Goal: Task Accomplishment & Management: Use online tool/utility

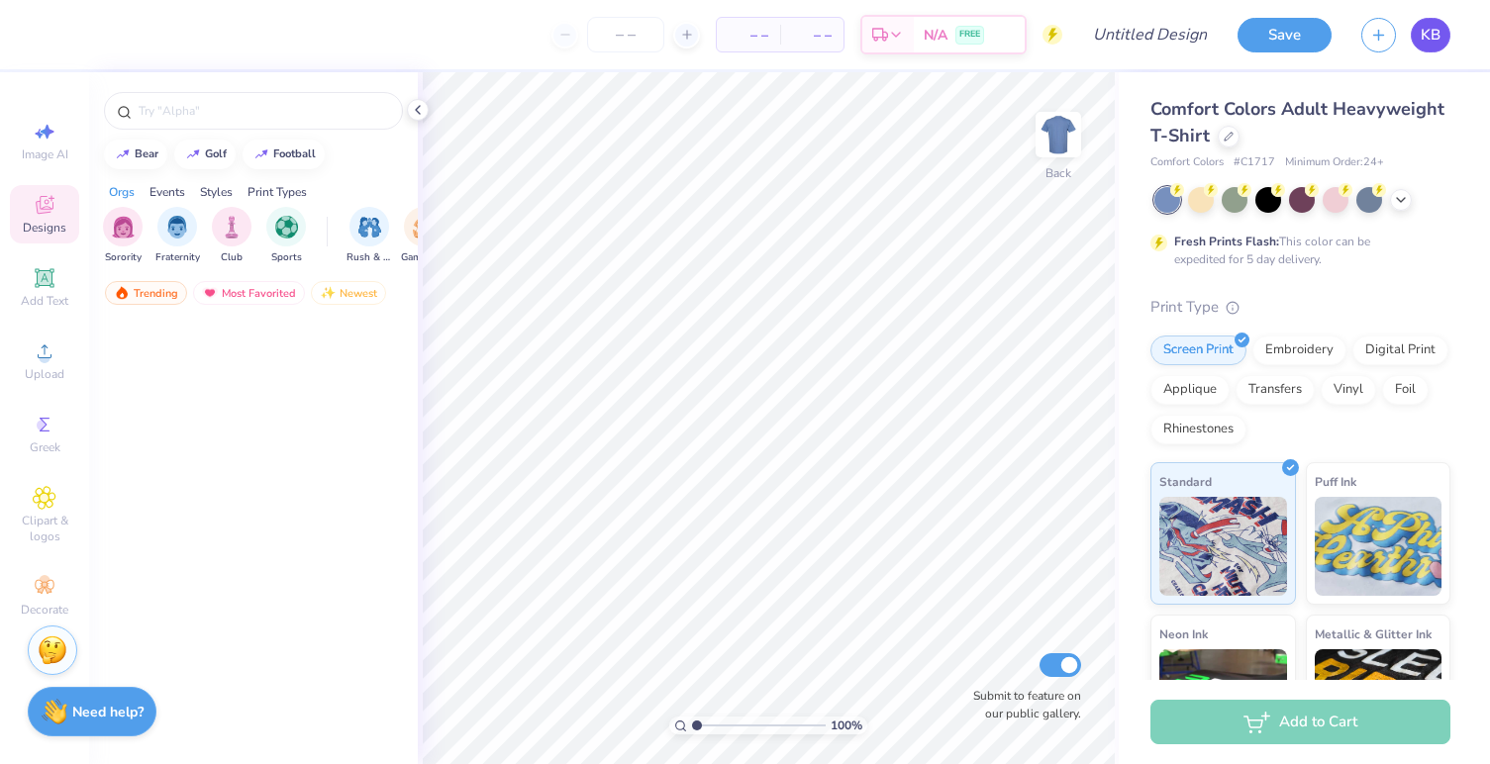
click at [1440, 45] on span "KB" at bounding box center [1430, 35] width 20 height 23
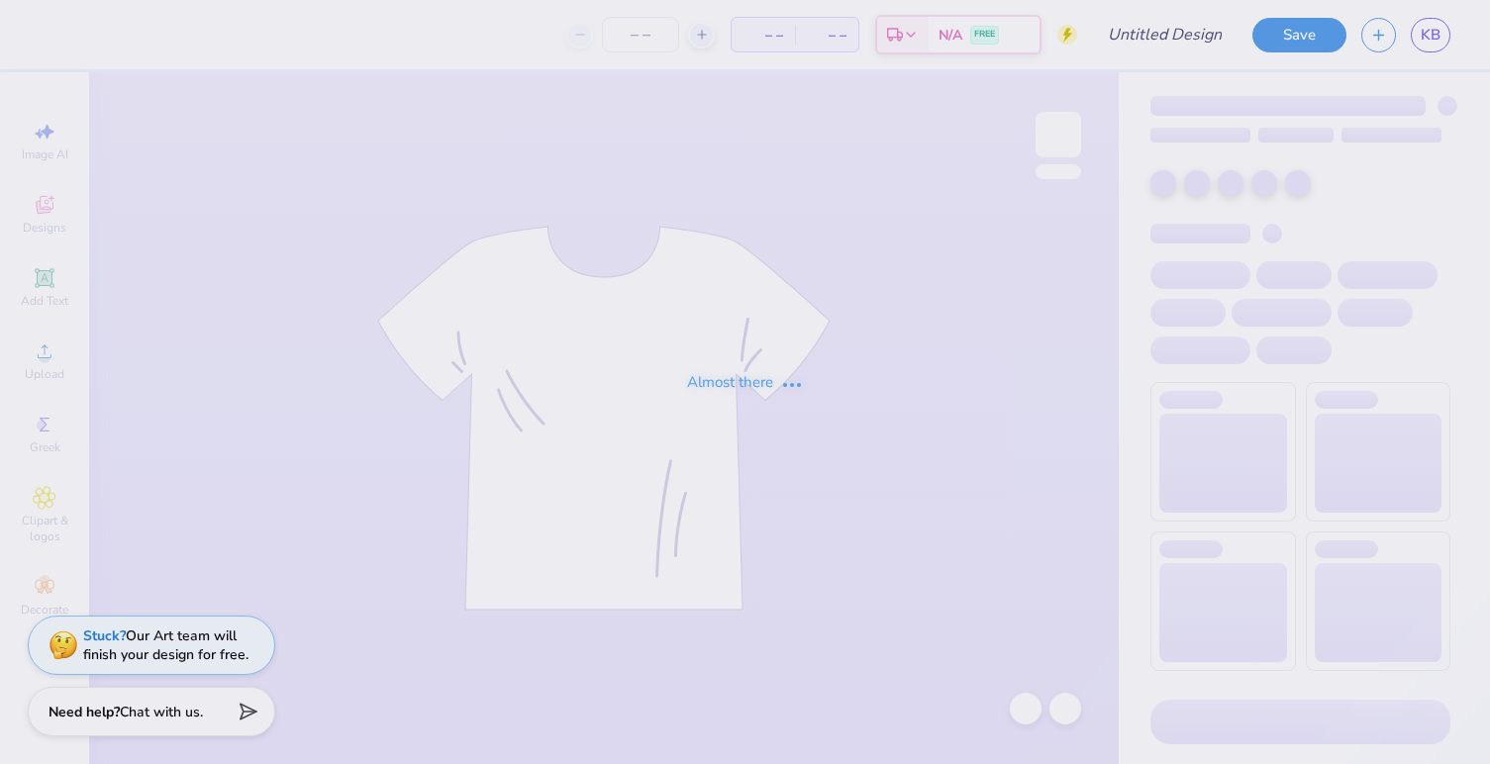
type input "DSP F25 Nautical Recruitment"
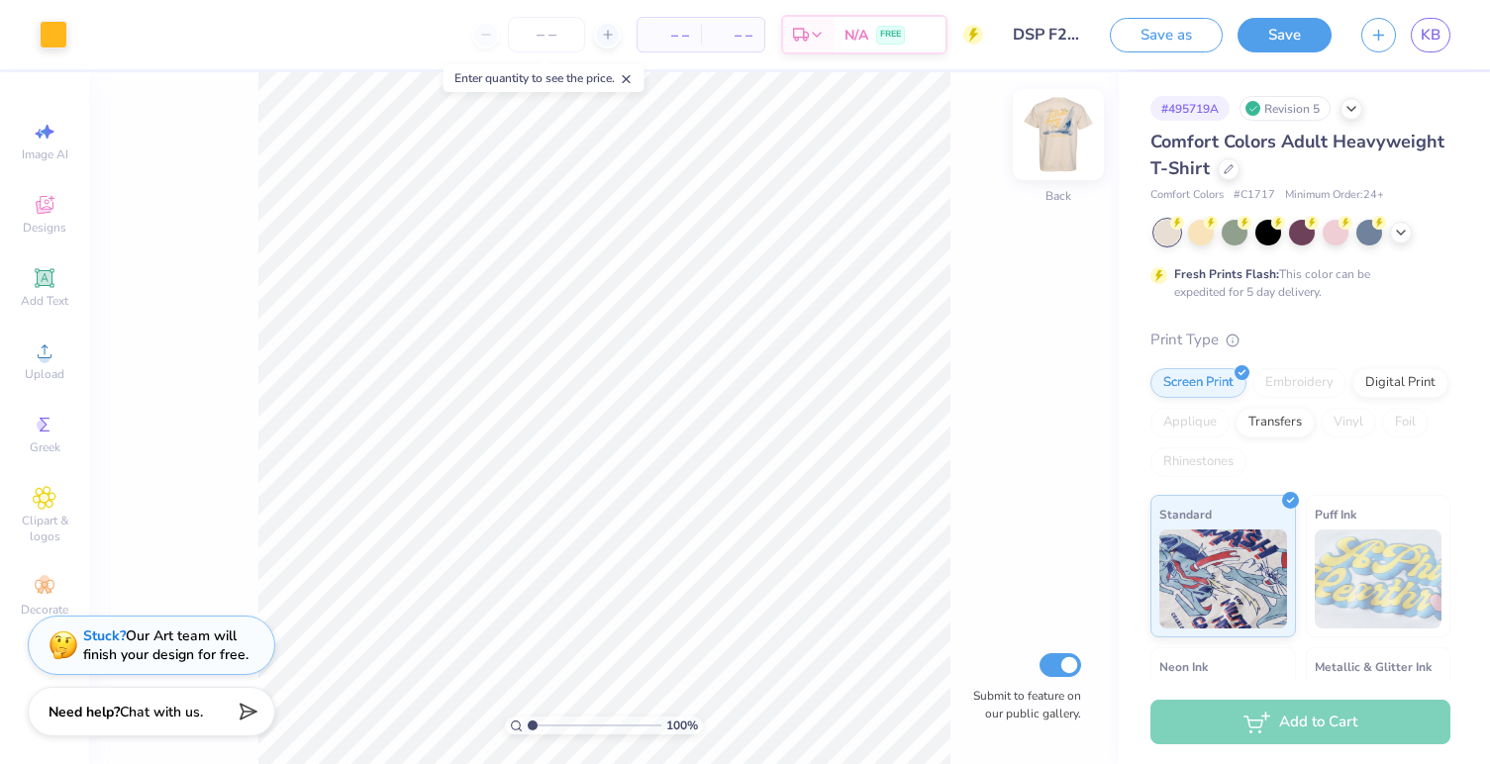
click at [1063, 146] on img at bounding box center [1057, 134] width 79 height 79
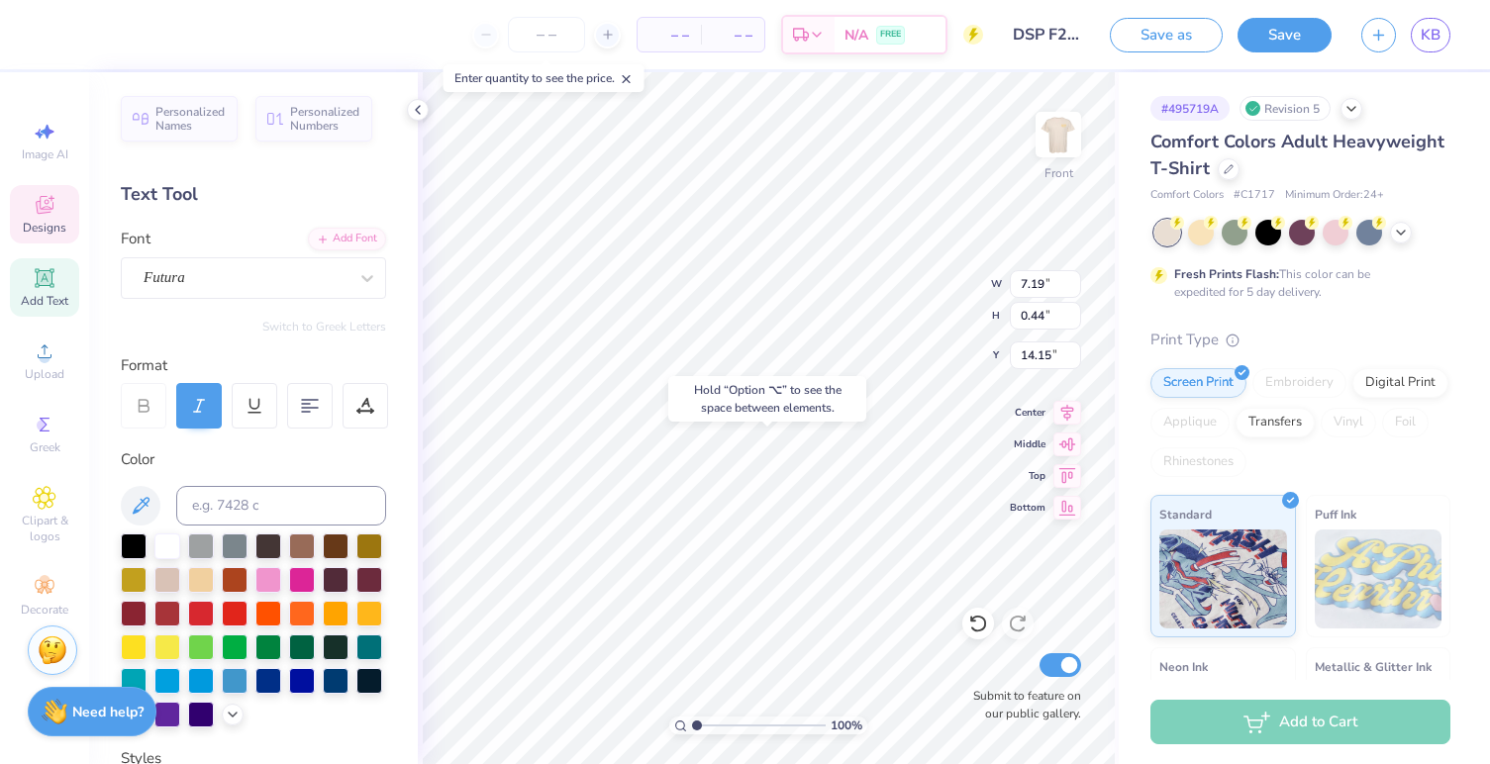
type input "15.04"
type input "13.36"
type input "12.97"
type input "2.01"
type input "1.88"
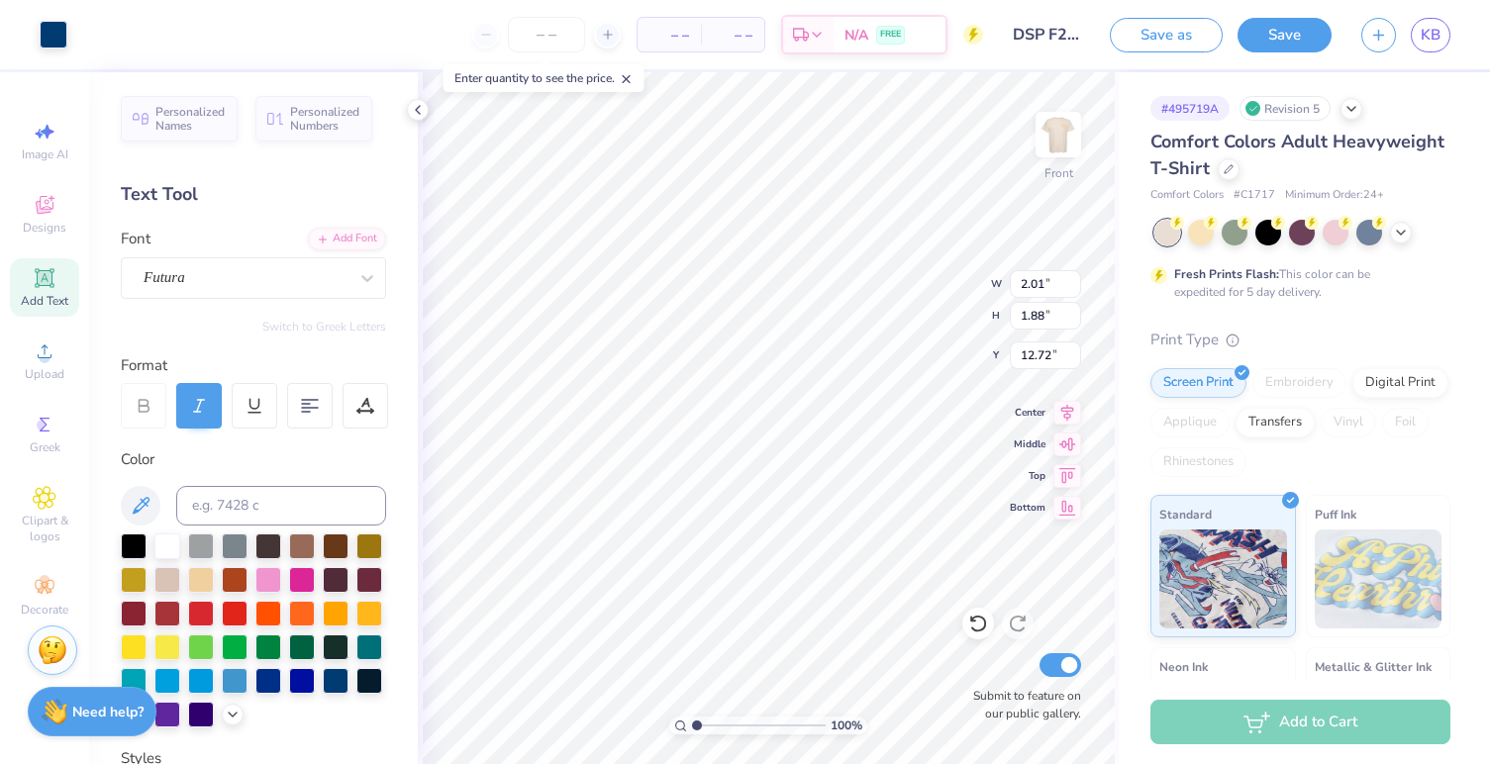
type input "6.76"
type input "10.92"
type input "11.15"
type input "3.00"
type input "1.73"
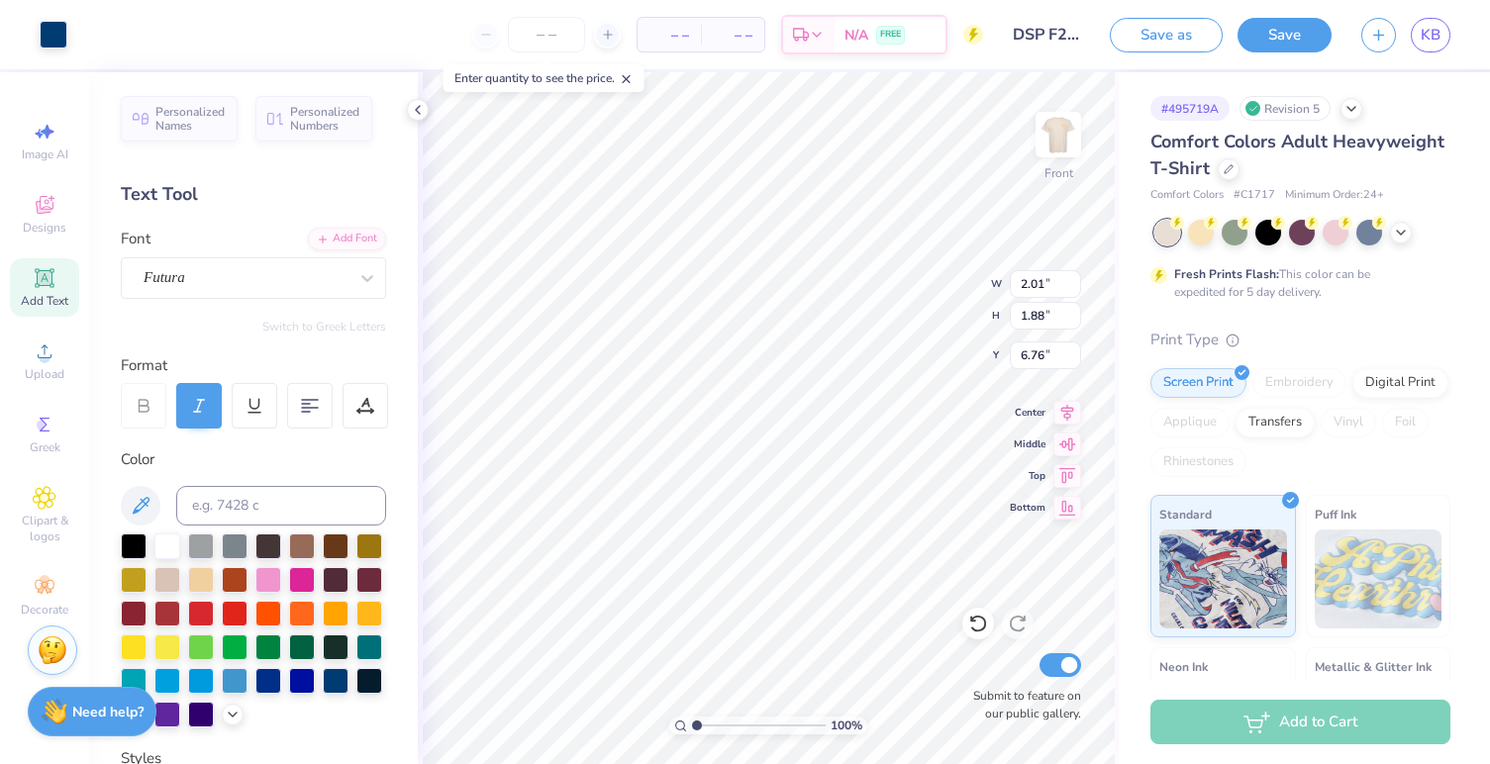
type input "2.13"
type input "6.63"
type input "5.88"
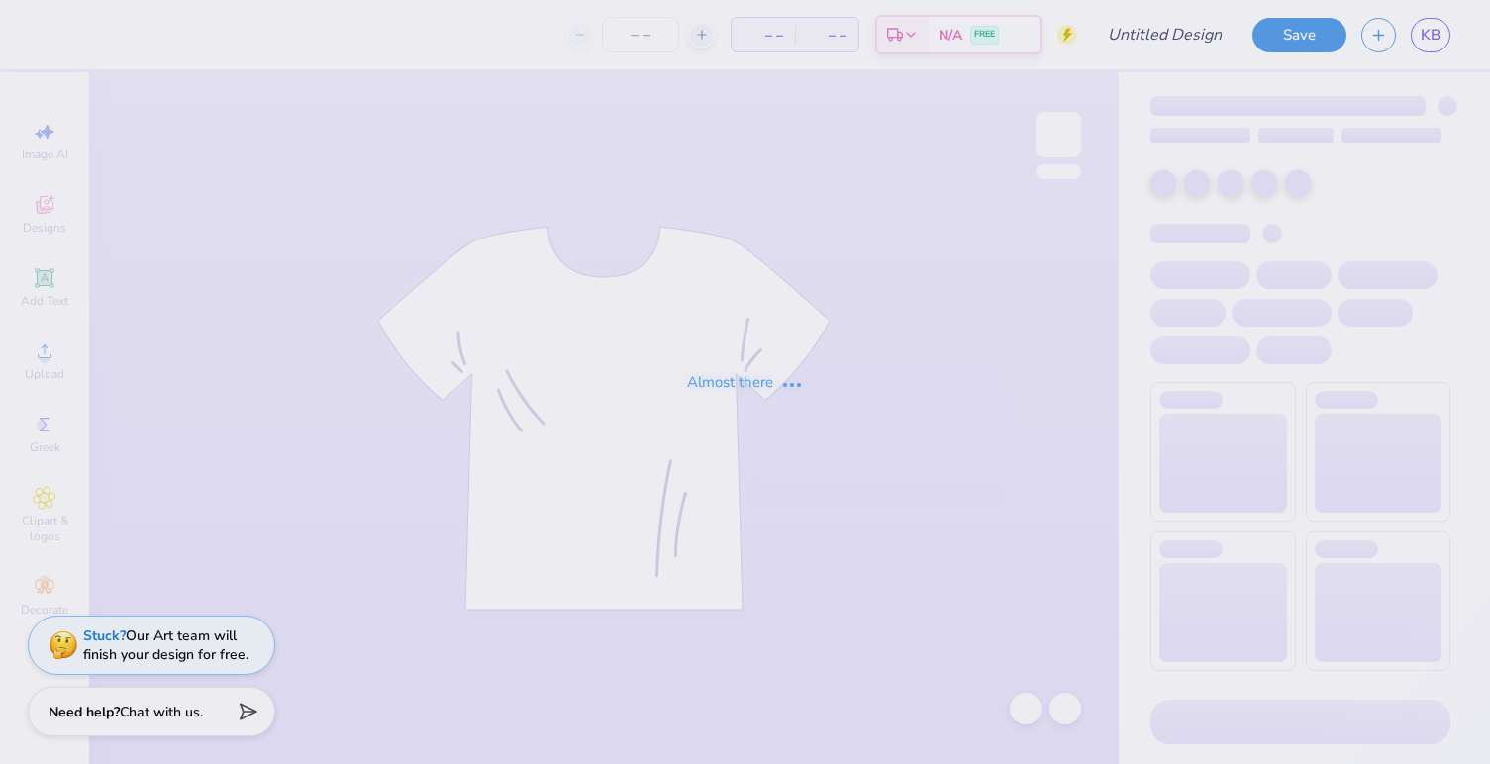
type input "DSP F25 Nautical Recruitment"
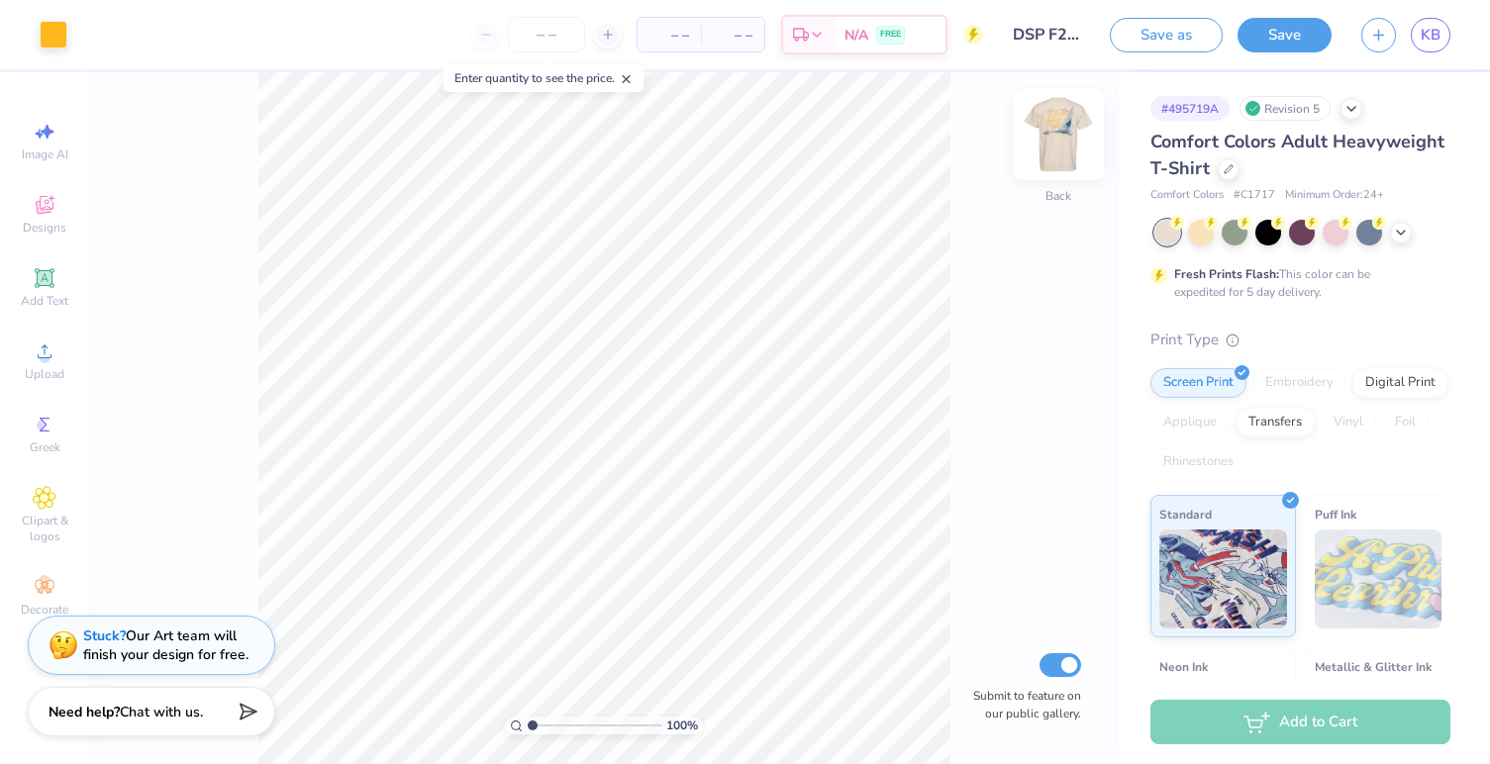
click at [1066, 137] on img at bounding box center [1057, 134] width 79 height 79
click at [1085, 147] on div "100 % Front Submit to feature on our public gallery." at bounding box center [603, 418] width 1029 height 692
click at [1068, 147] on img at bounding box center [1057, 134] width 79 height 79
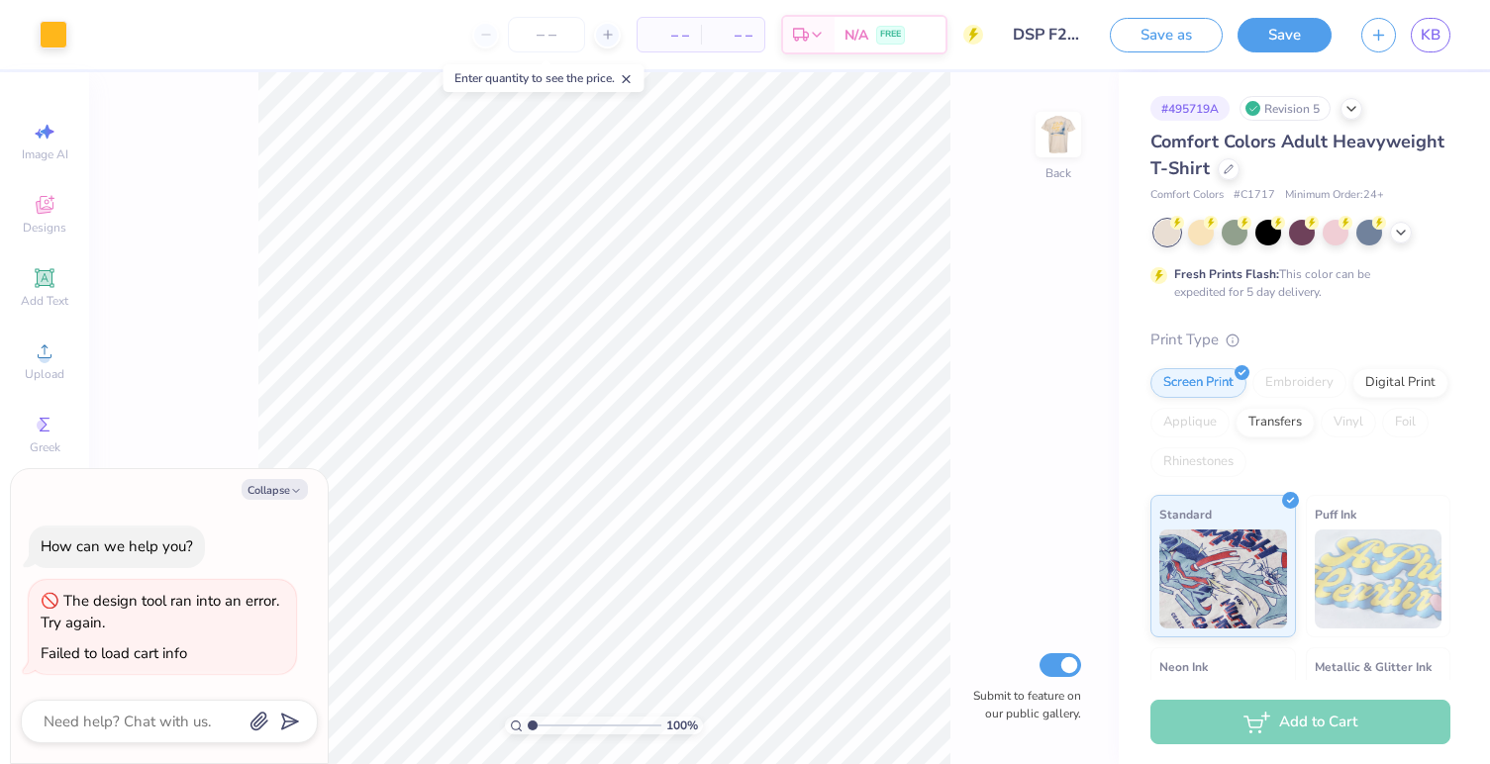
type textarea "x"
